Goal: Obtain resource: Download file/media

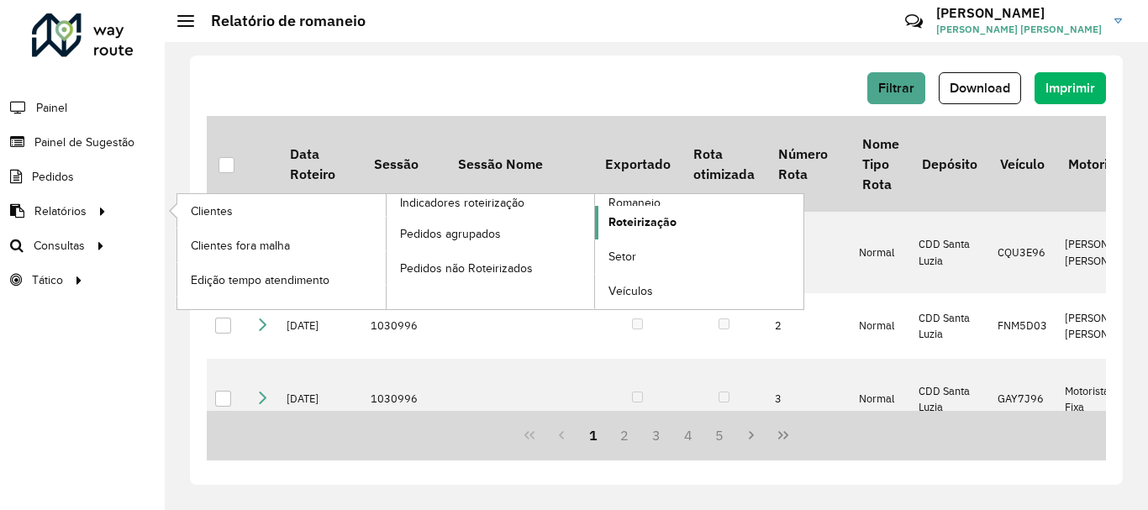
click at [644, 218] on span "Roteirização" at bounding box center [642, 222] width 68 height 18
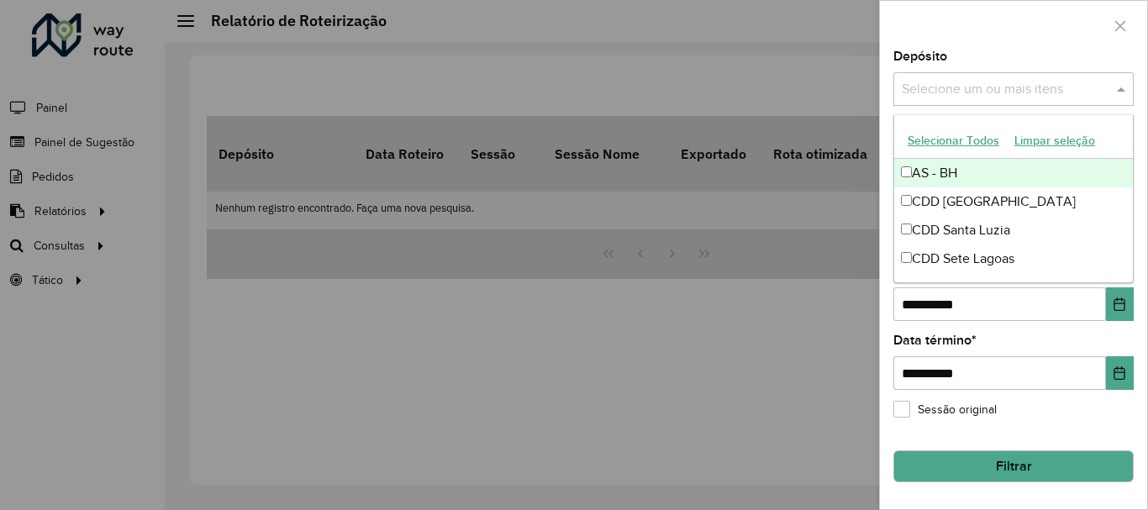
click at [924, 94] on input "text" at bounding box center [1004, 90] width 215 height 20
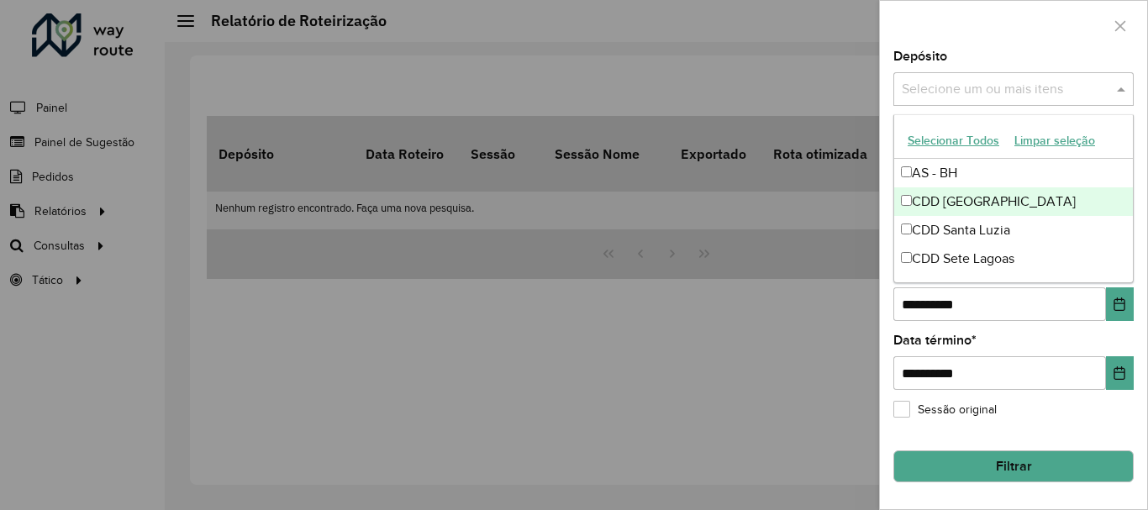
click at [924, 202] on div "CDD [GEOGRAPHIC_DATA]" at bounding box center [1013, 201] width 239 height 29
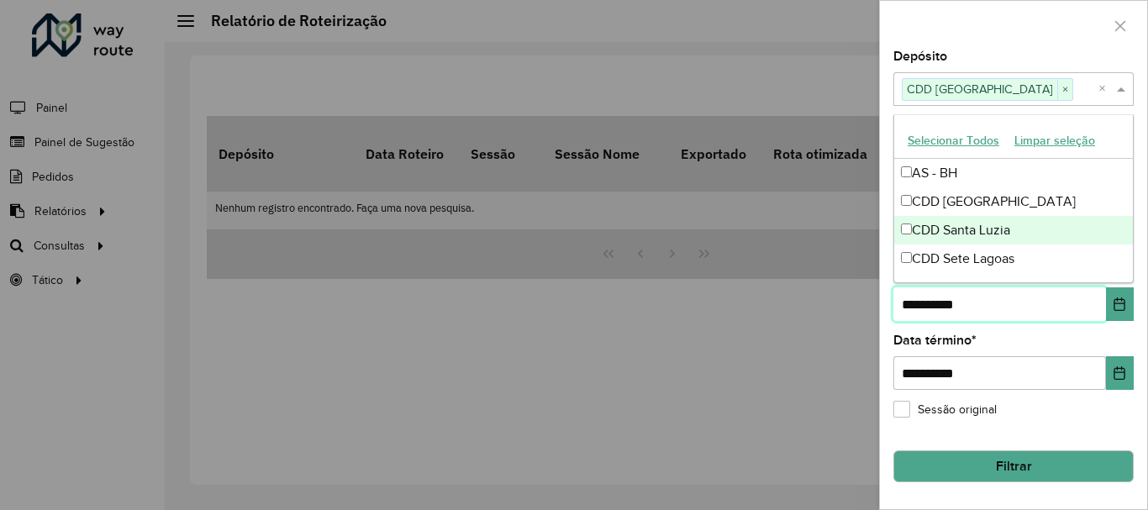
click at [1023, 307] on input "**********" at bounding box center [999, 304] width 213 height 34
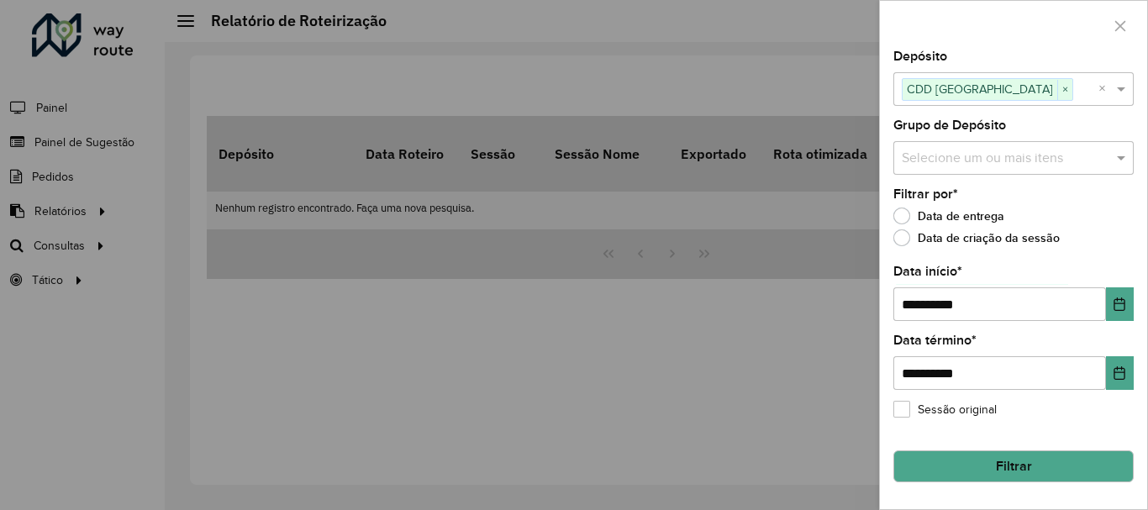
click at [981, 348] on div "**********" at bounding box center [1013, 361] width 240 height 55
click at [1111, 309] on button "Choose Date" at bounding box center [1120, 304] width 28 height 34
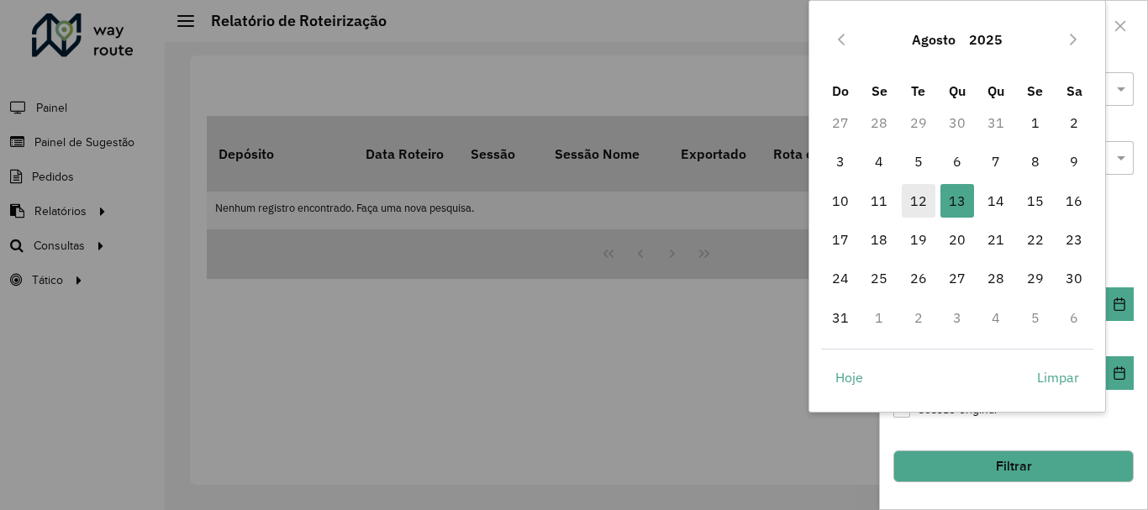
click at [917, 200] on span "12" at bounding box center [919, 201] width 34 height 34
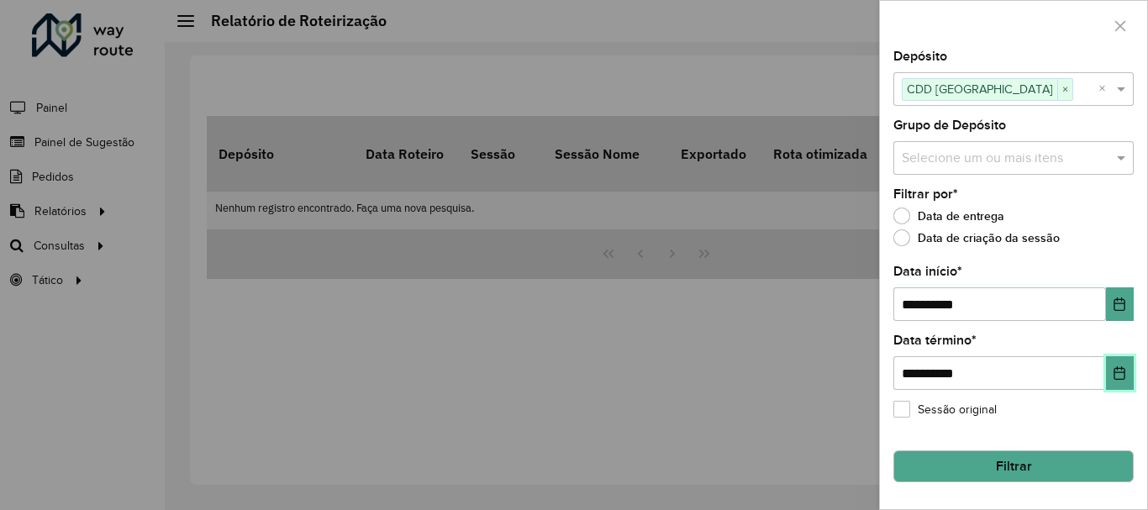
click at [1114, 368] on icon "Choose Date" at bounding box center [1118, 372] width 13 height 13
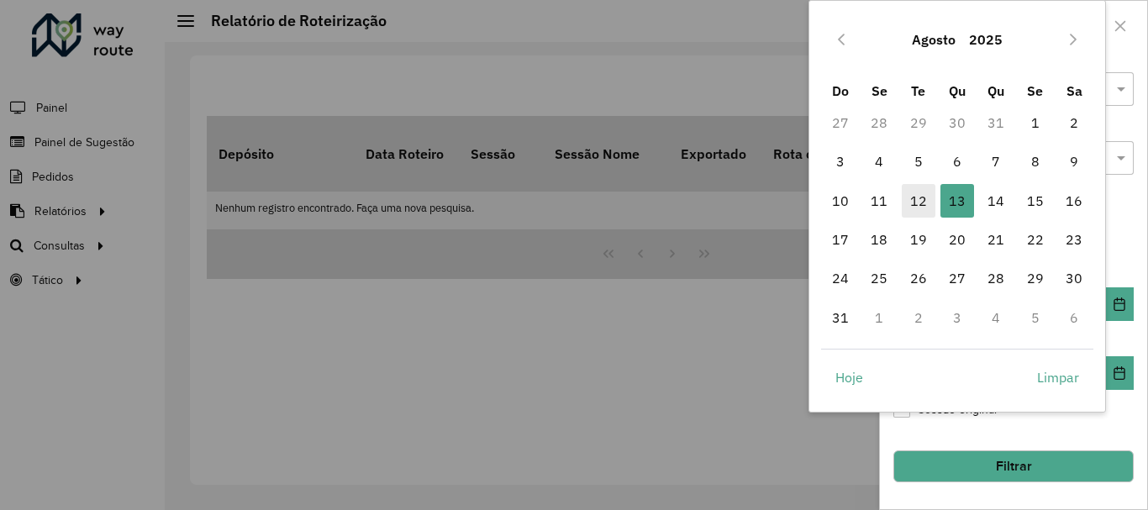
click at [925, 205] on span "12" at bounding box center [919, 201] width 34 height 34
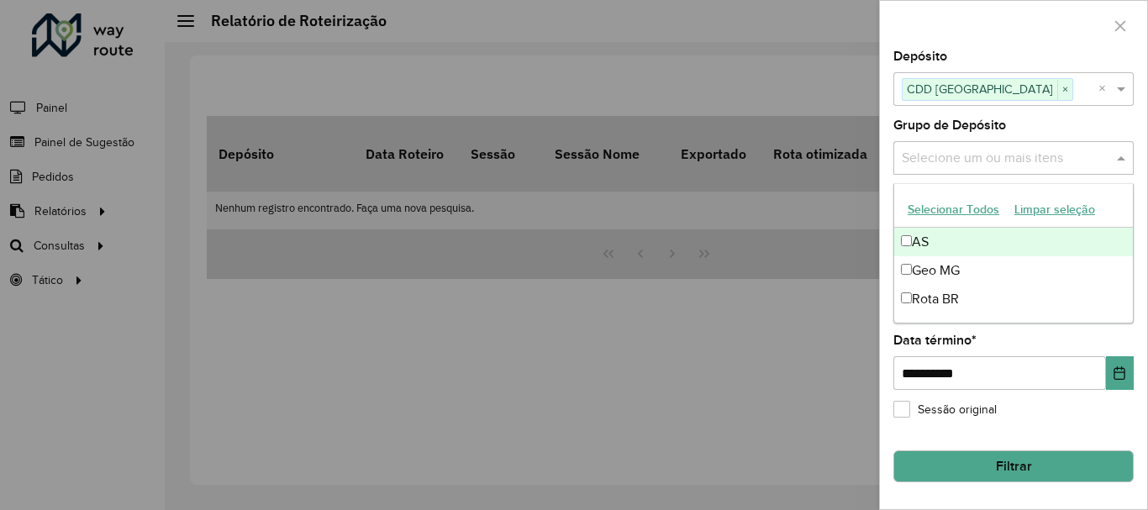
click at [1070, 161] on input "text" at bounding box center [1004, 159] width 215 height 20
click at [968, 203] on button "Selecionar Todos" at bounding box center [953, 210] width 107 height 26
click at [998, 468] on button "Filtrar" at bounding box center [1013, 466] width 240 height 32
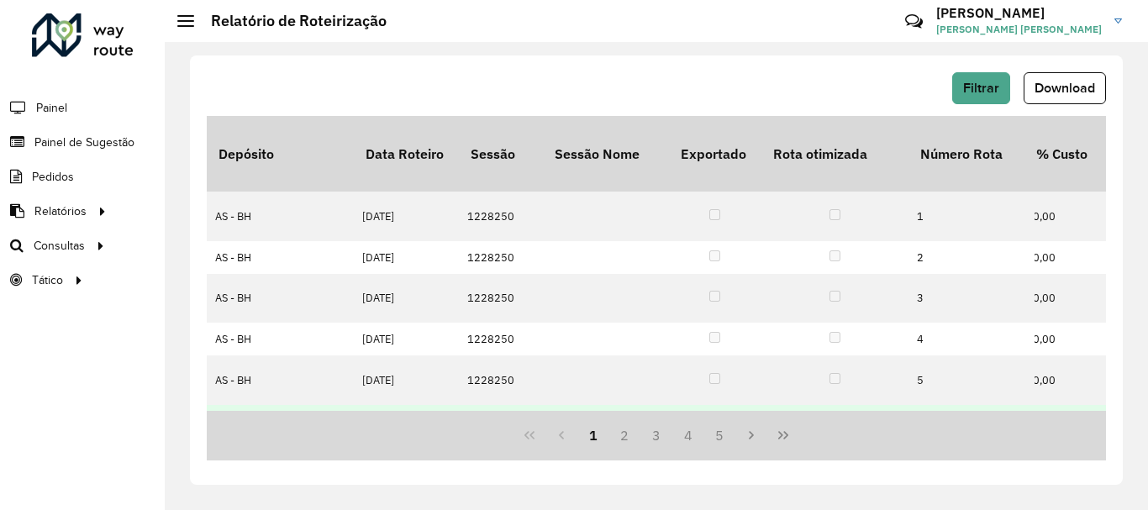
scroll to position [0, 2409]
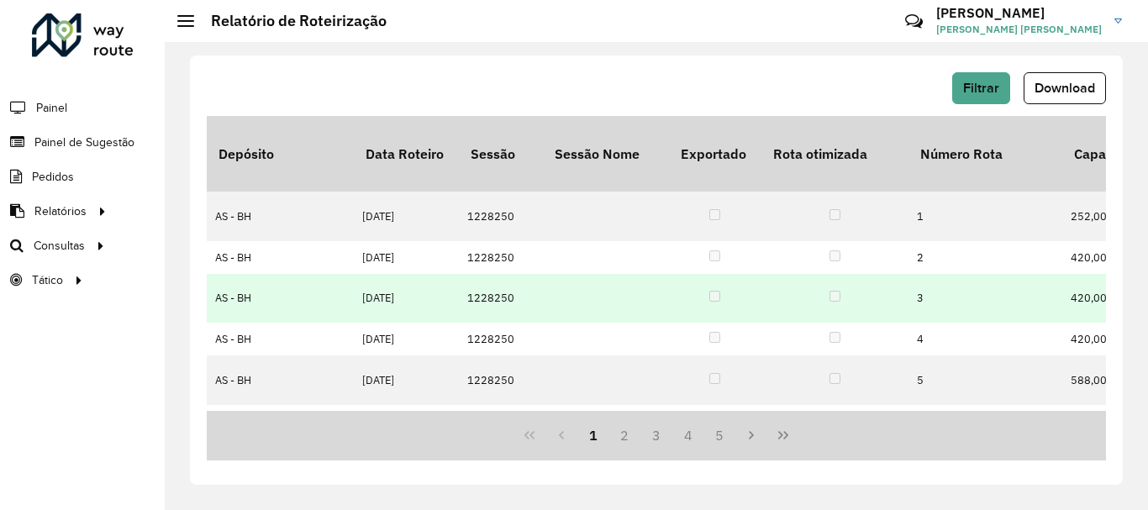
click at [766, 274] on td at bounding box center [834, 298] width 147 height 49
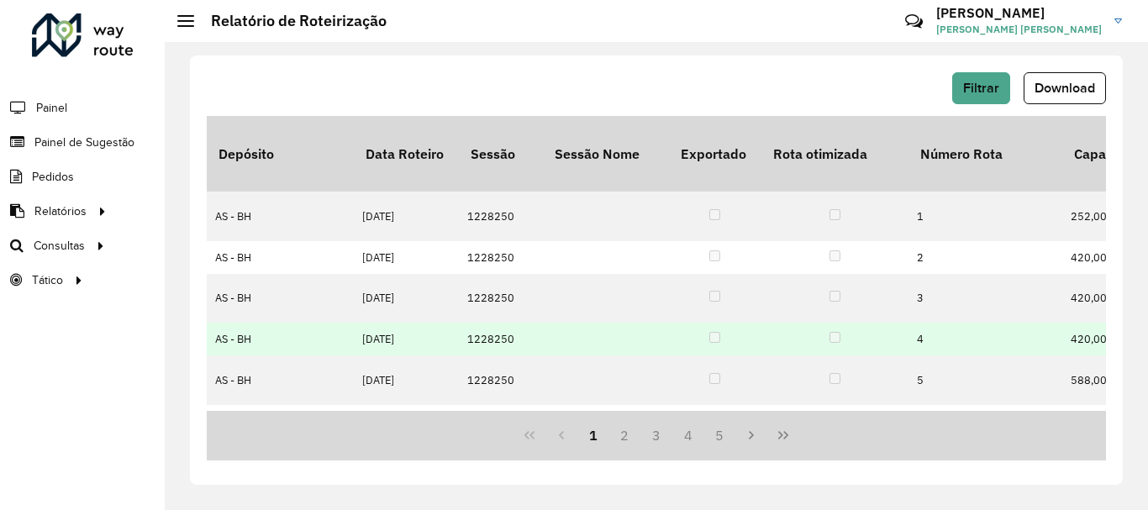
click at [1050, 323] on td "87,40" at bounding box center [988, 339] width 147 height 33
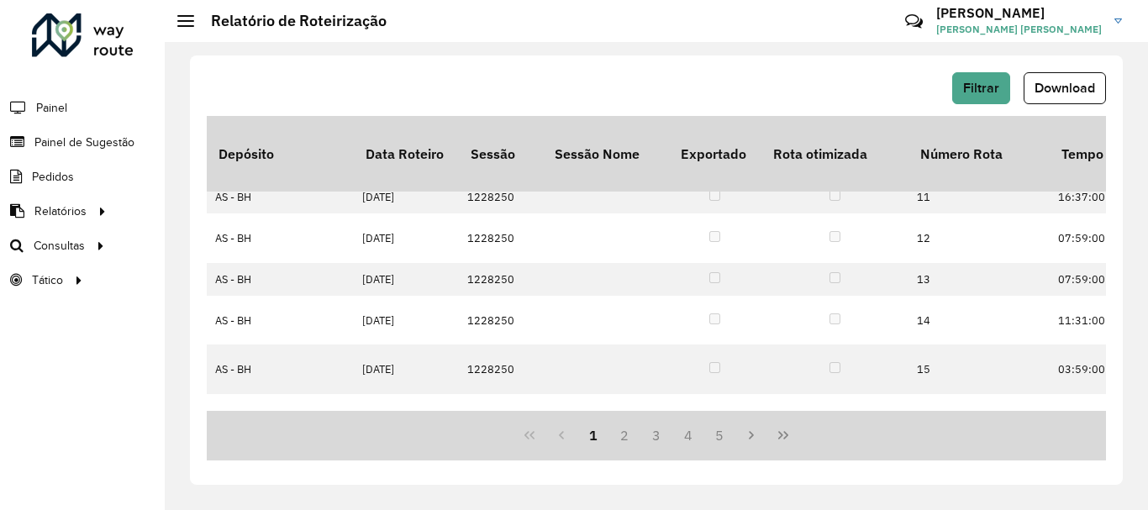
scroll to position [471, 3451]
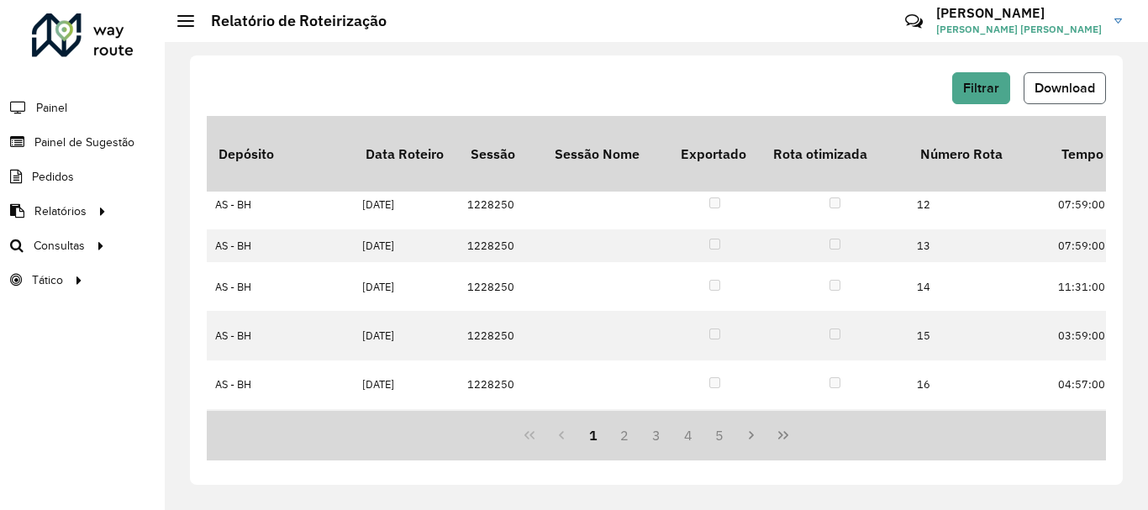
click at [1076, 79] on button "Download" at bounding box center [1064, 88] width 82 height 32
